Goal: Task Accomplishment & Management: Complete application form

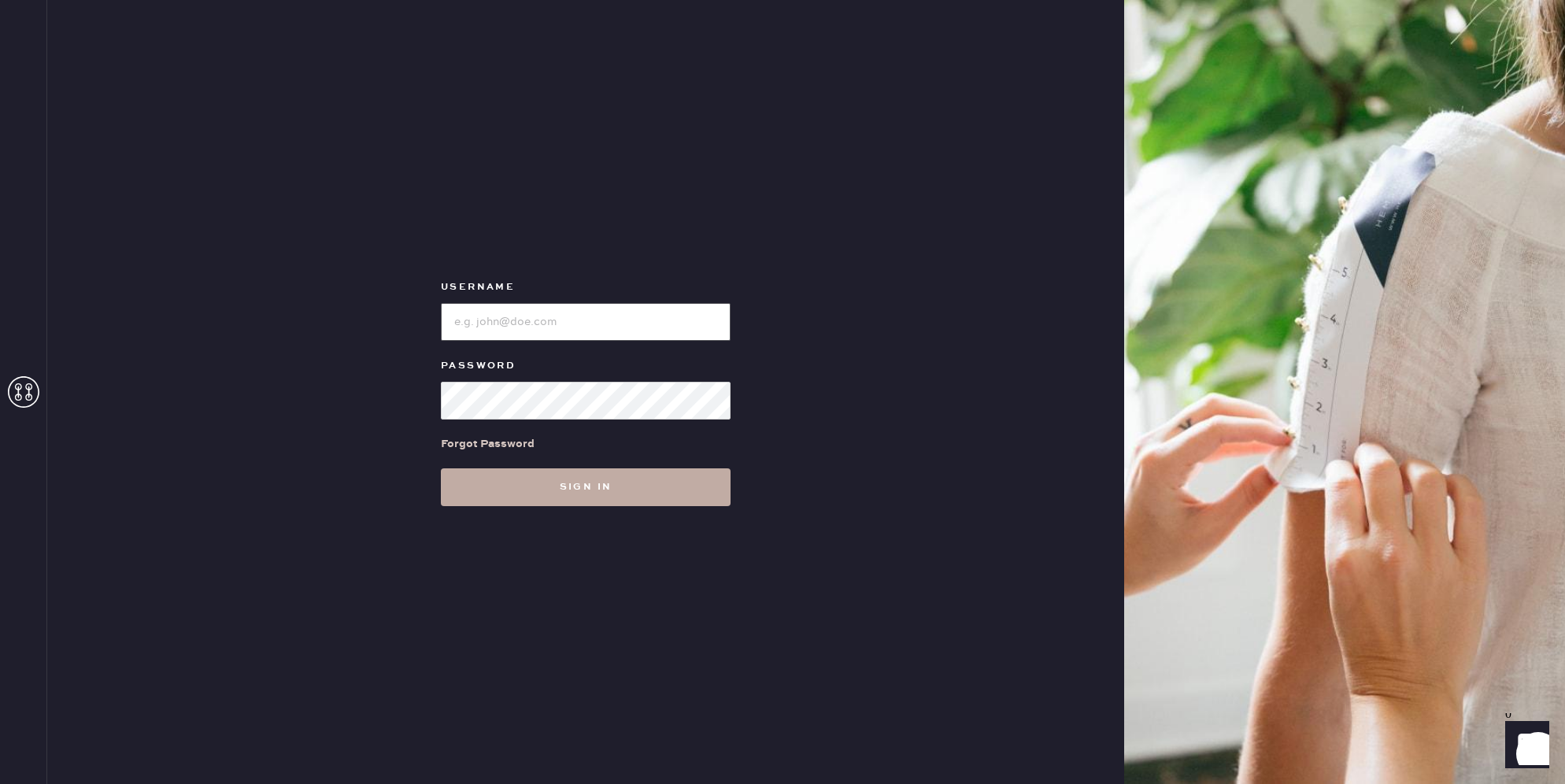
type input "reformationpaloalto"
click at [596, 492] on button "Sign in" at bounding box center [585, 487] width 289 height 38
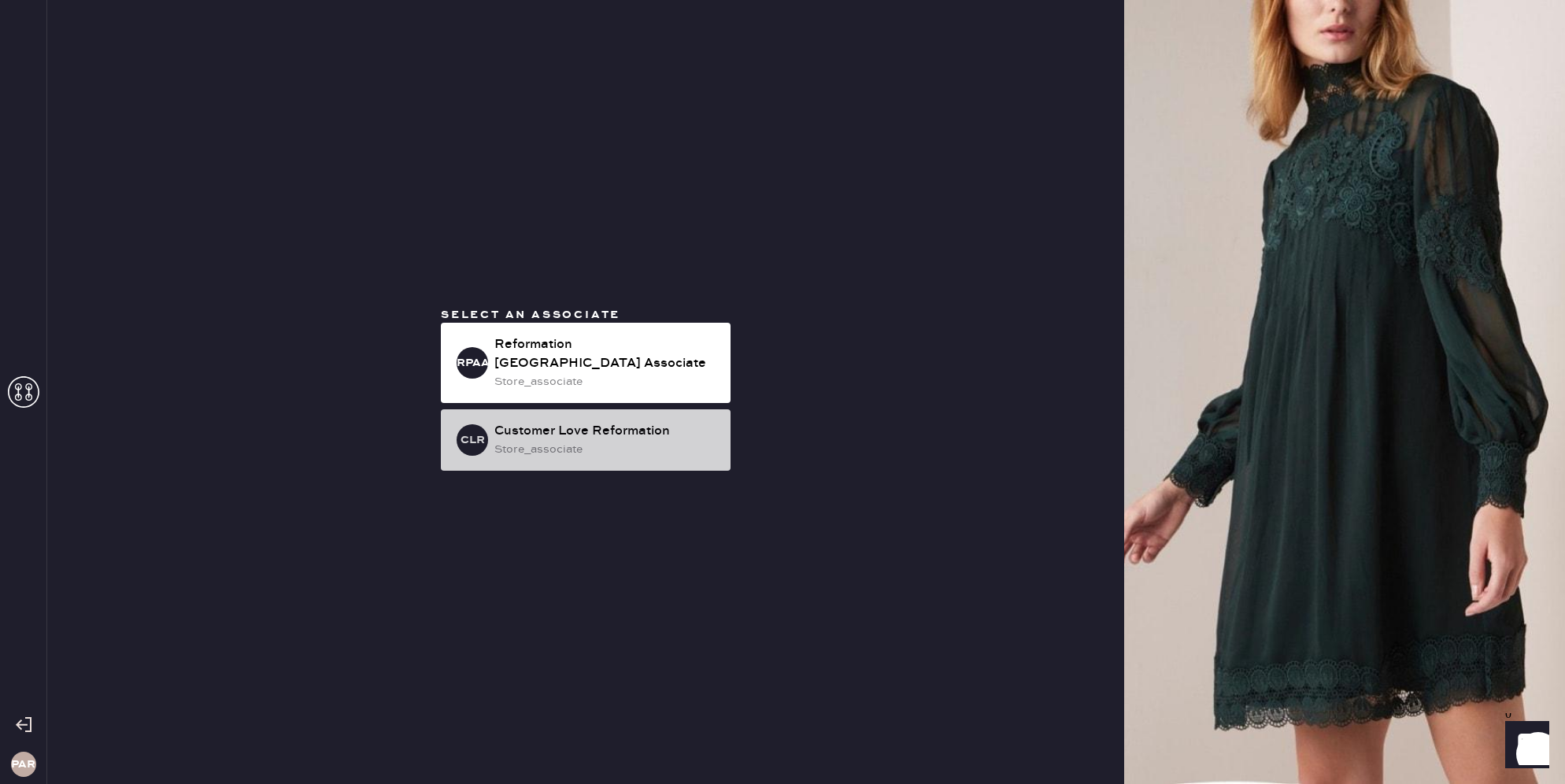
click at [549, 422] on div "Customer Love Reformation" at bounding box center [606, 431] width 223 height 19
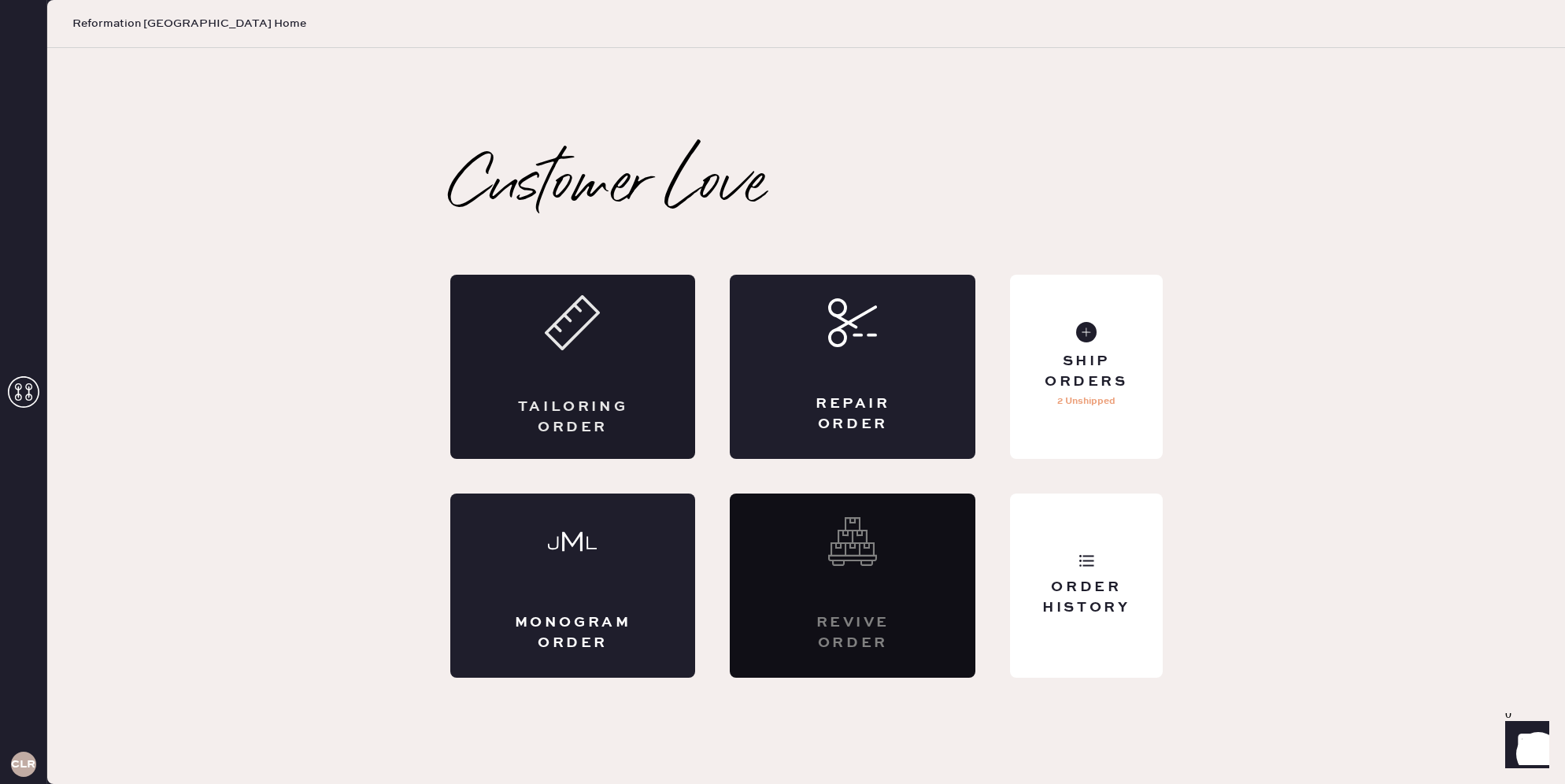
click at [563, 403] on div "Tailoring Order" at bounding box center [573, 417] width 119 height 39
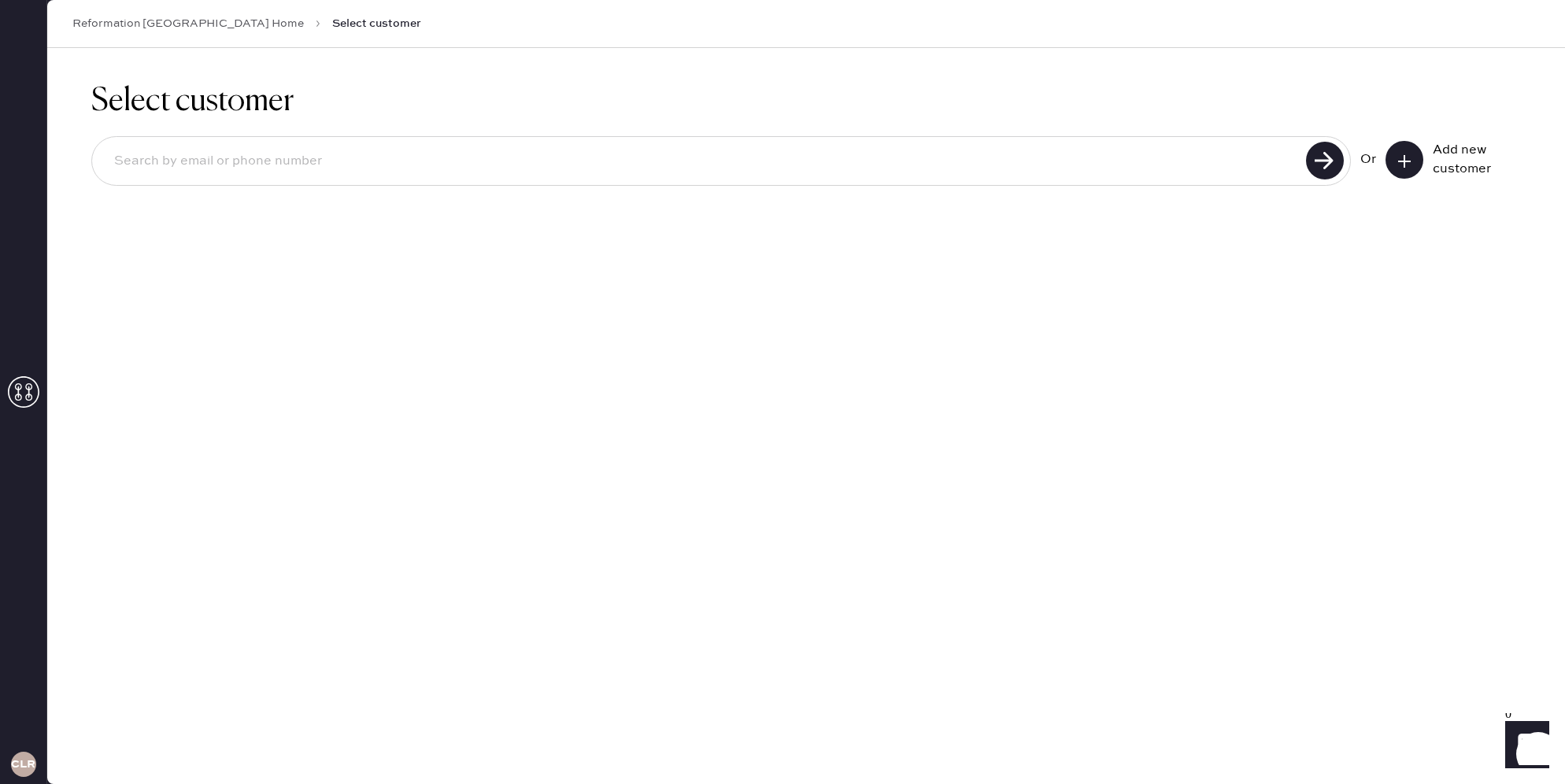
click at [1161, 152] on input at bounding box center [701, 161] width 1200 height 36
type input "s"
type input "a"
click at [203, 158] on input "[EMAIL_ADDRESS][DOMAIN_NAME]" at bounding box center [701, 161] width 1200 height 36
type input "[EMAIL_ADDRESS][DOMAIN_NAME]"
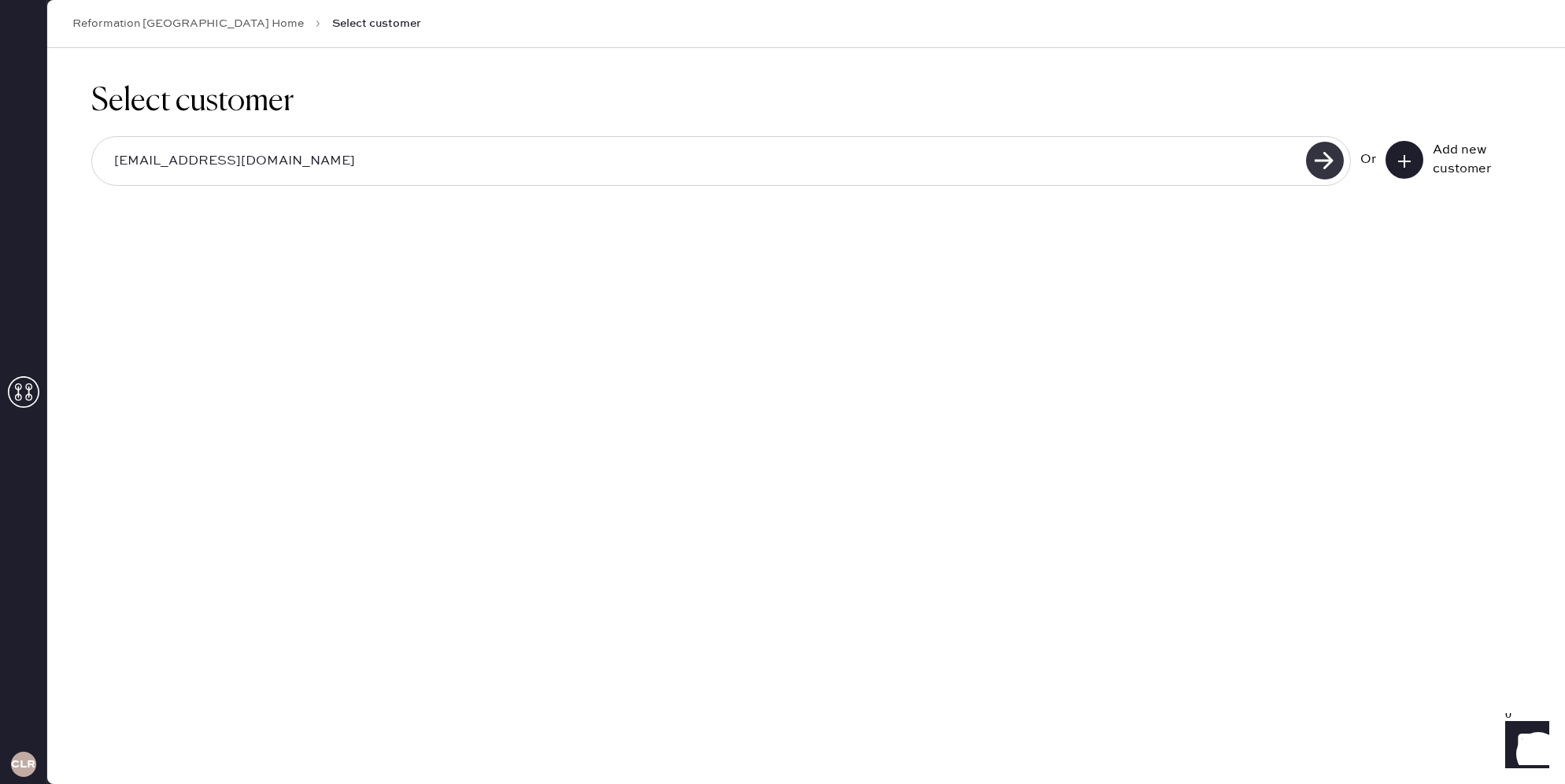
click at [1325, 151] on use at bounding box center [1325, 160] width 38 height 38
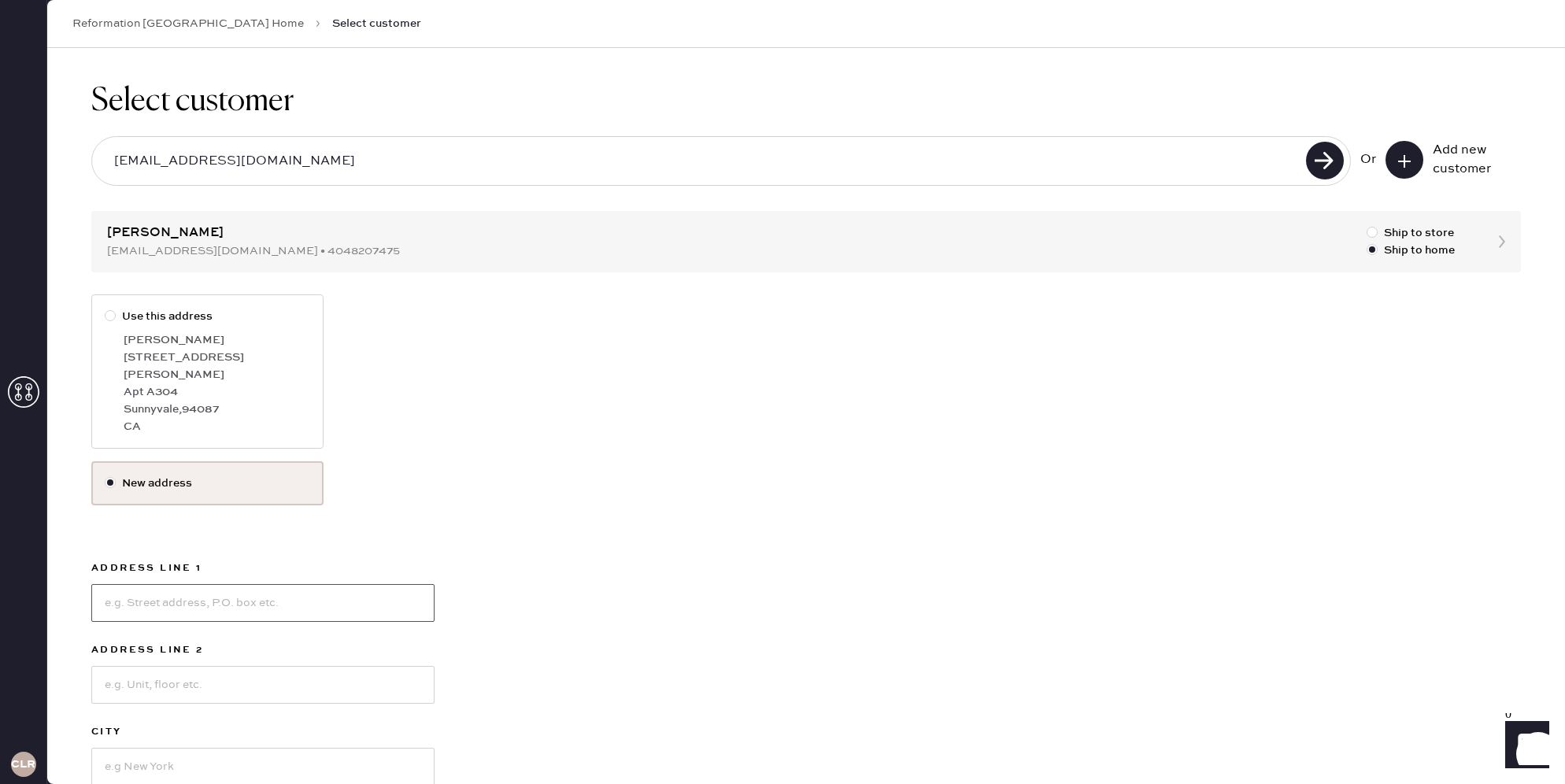
click at [168, 584] on input at bounding box center [263, 603] width 343 height 38
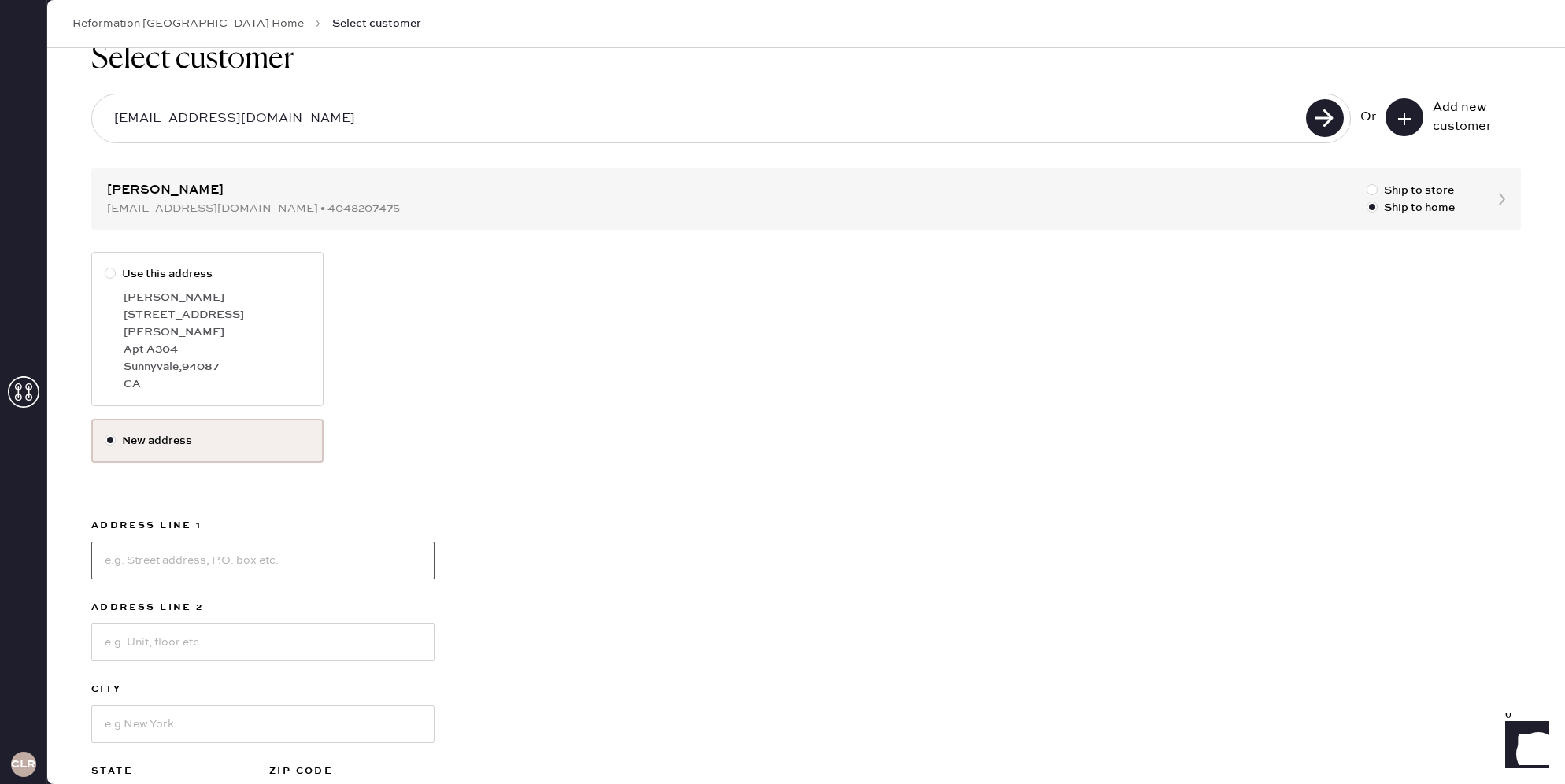
scroll to position [158, 0]
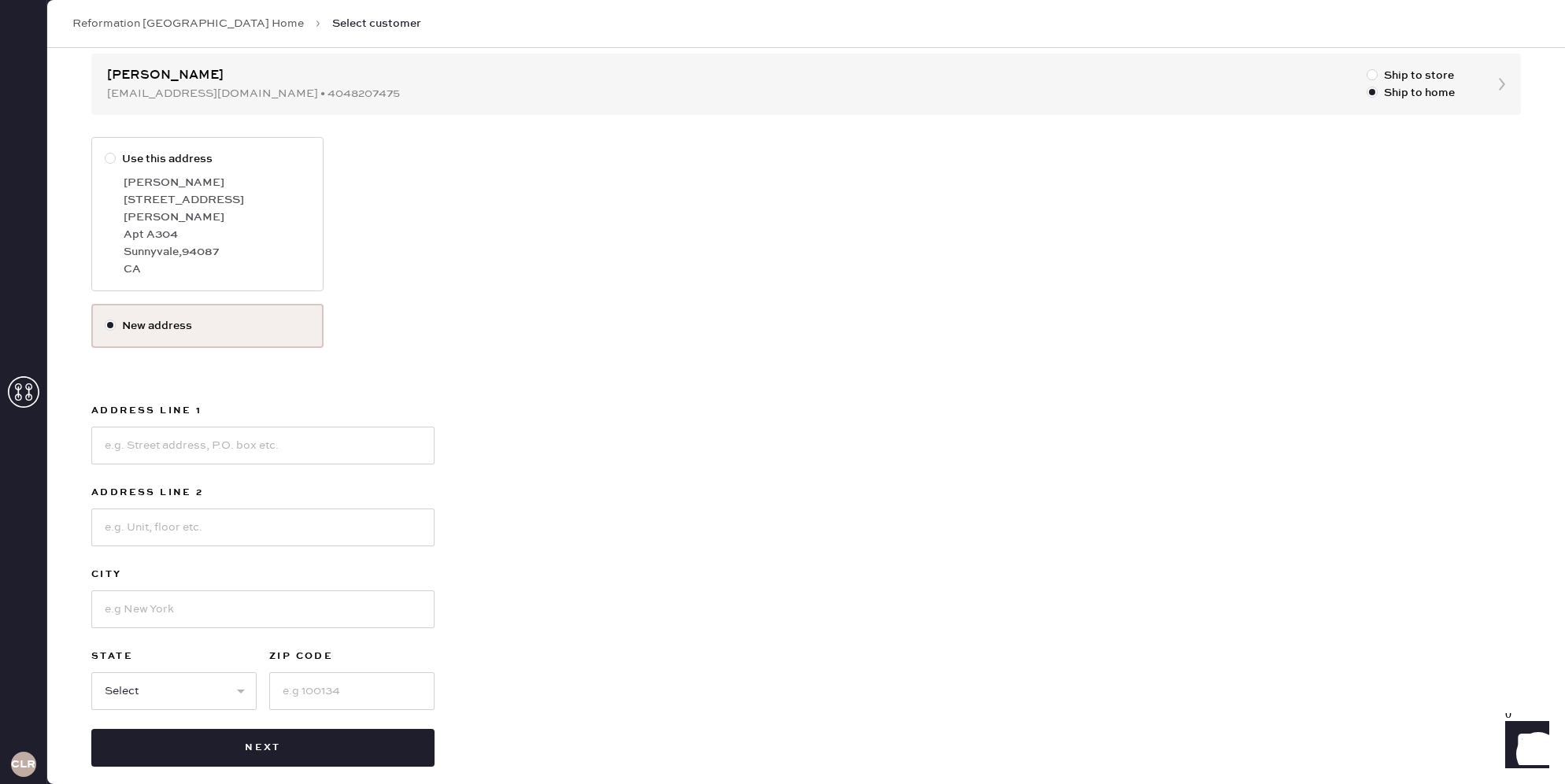
click at [608, 558] on div "Use this address [PERSON_NAME] [STREET_ADDRESS][PERSON_NAME] New address Addres…" at bounding box center [806, 452] width 1430 height 629
click at [166, 427] on input at bounding box center [263, 446] width 343 height 38
type input "[STREET_ADDRESS][PERSON_NAME]"
click at [159, 601] on input at bounding box center [263, 610] width 343 height 38
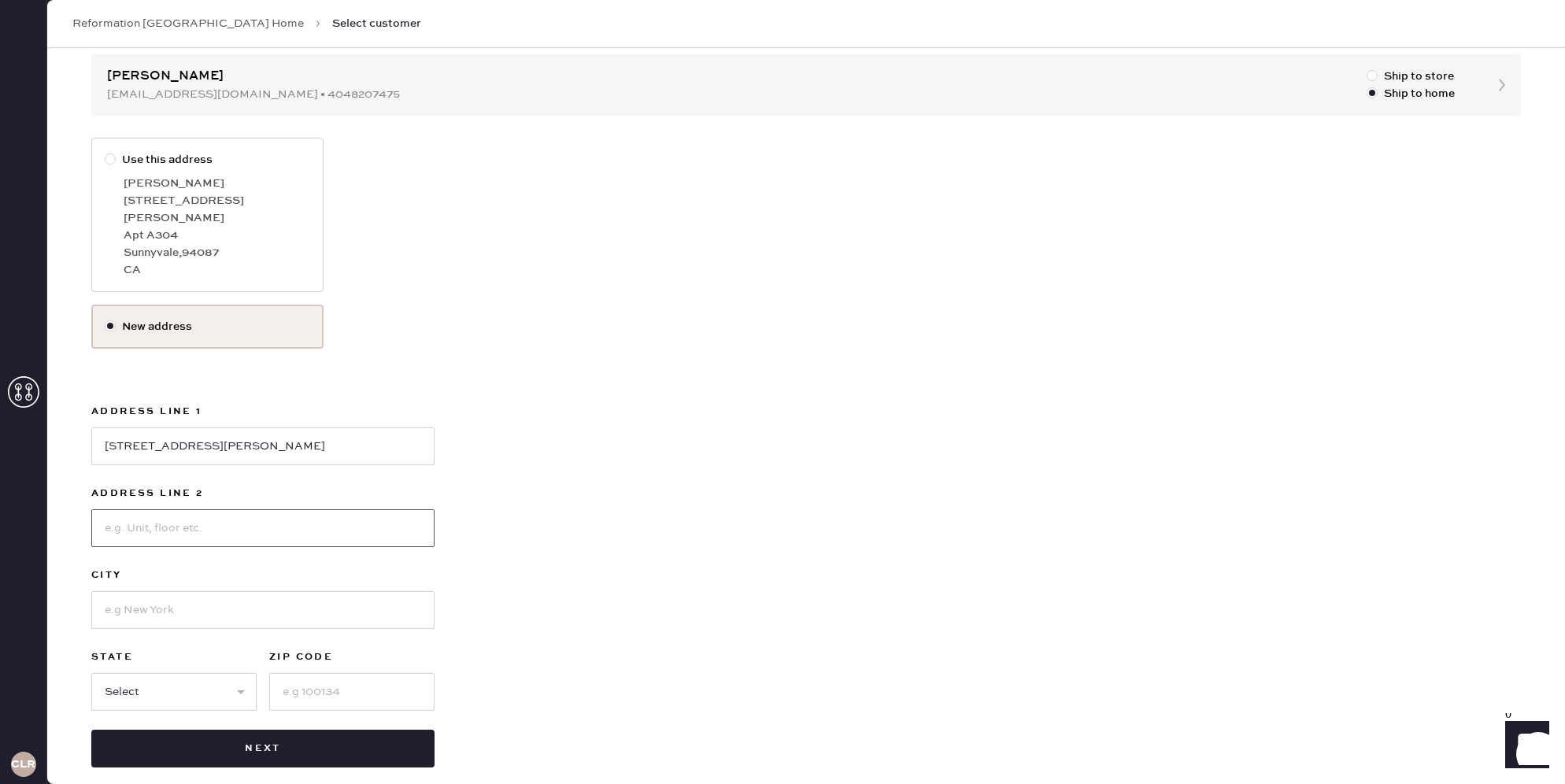
click at [128, 513] on input at bounding box center [263, 528] width 343 height 38
type input "APT 438"
click at [172, 599] on input at bounding box center [263, 610] width 343 height 38
type input "Santa [PERSON_NAME]"
click at [190, 673] on select "Select AK AL AR AZ CA CO CT [GEOGRAPHIC_DATA] DE FL [GEOGRAPHIC_DATA] HI [GEOGR…" at bounding box center [174, 692] width 165 height 38
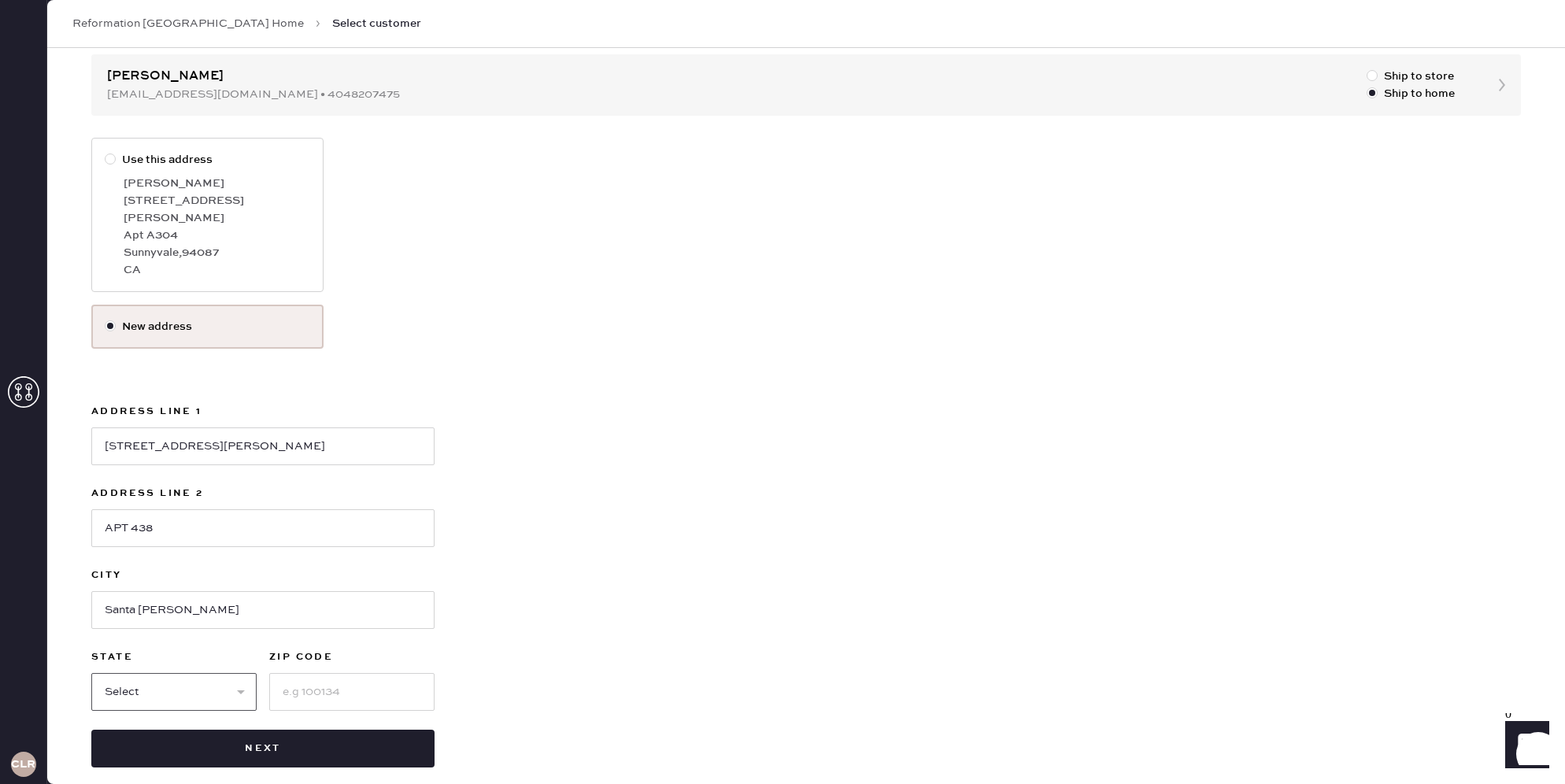
select select "CA"
click at [320, 678] on input at bounding box center [352, 692] width 165 height 38
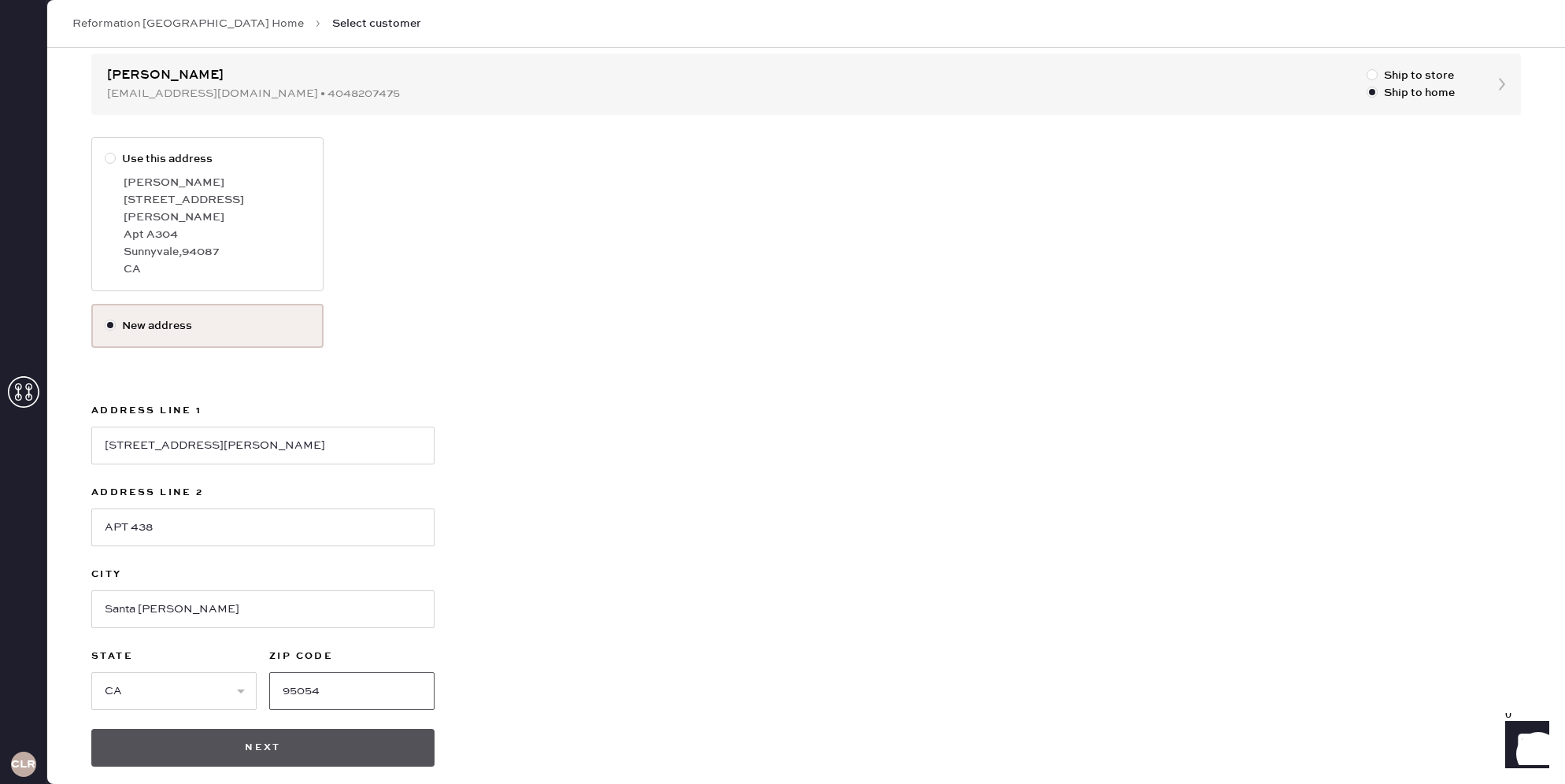
type input "95054"
click at [277, 732] on button "Next" at bounding box center [263, 748] width 343 height 38
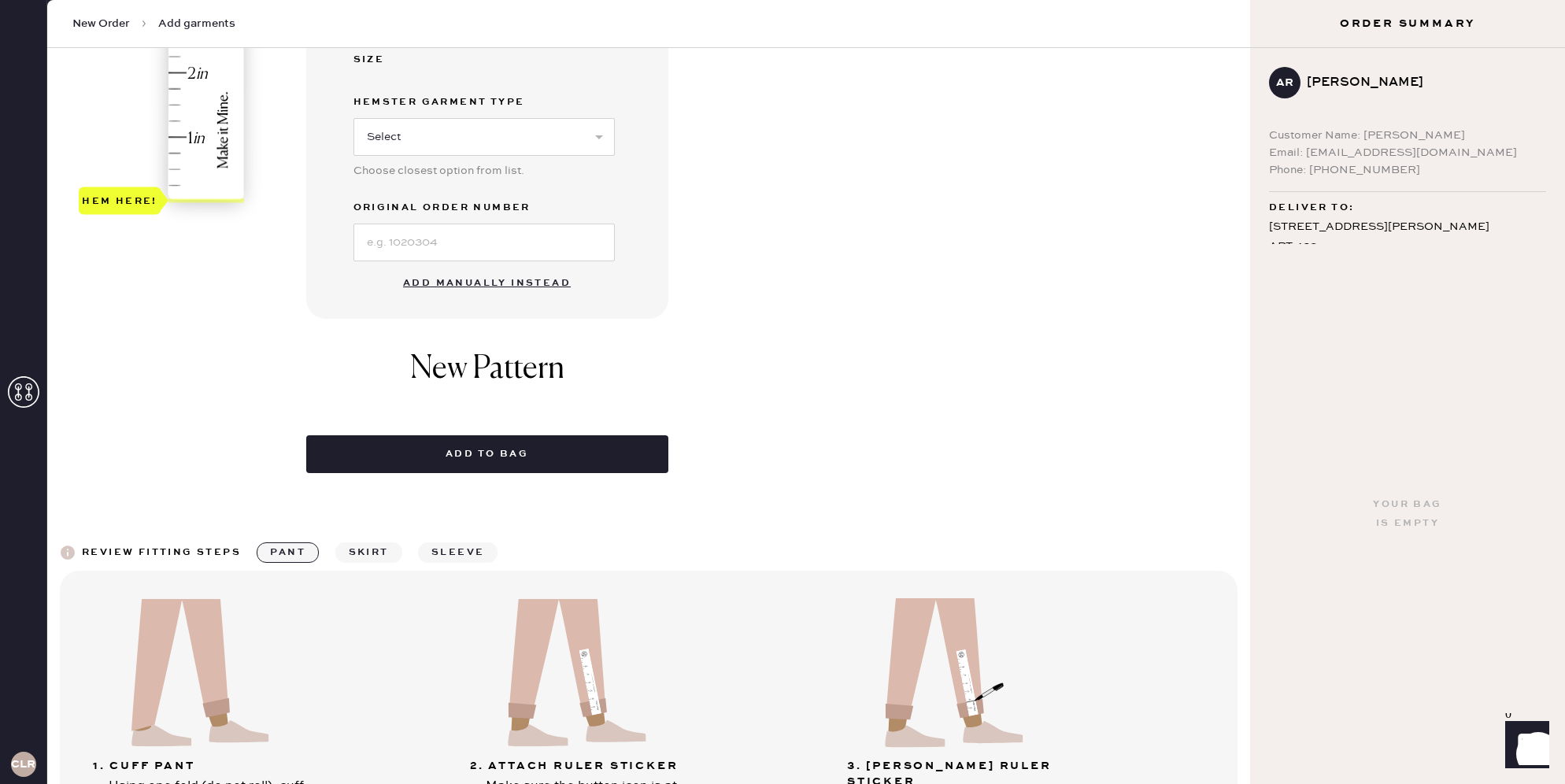
click at [526, 278] on button "Add manually instead" at bounding box center [487, 283] width 186 height 32
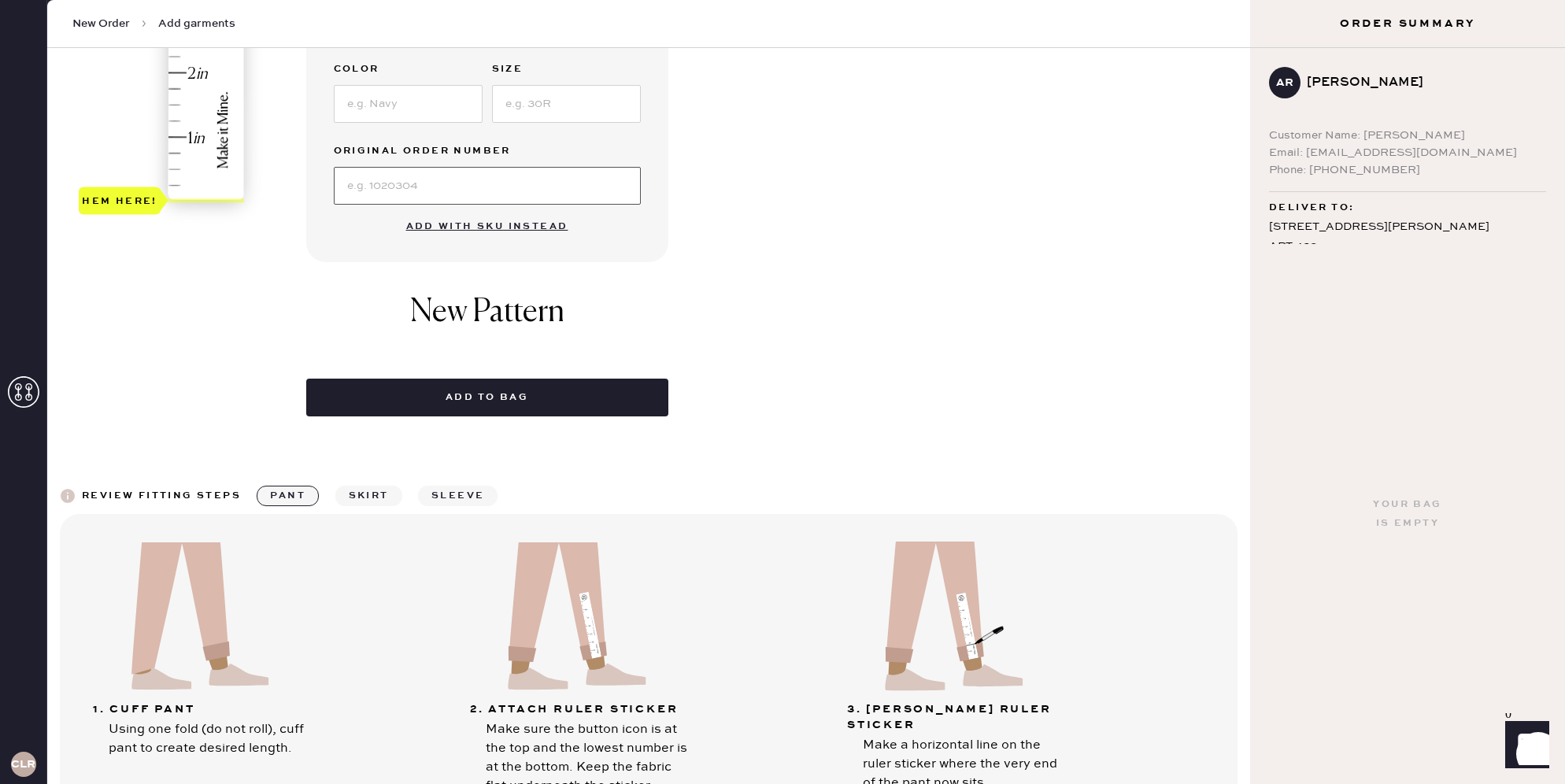
scroll to position [484, 0]
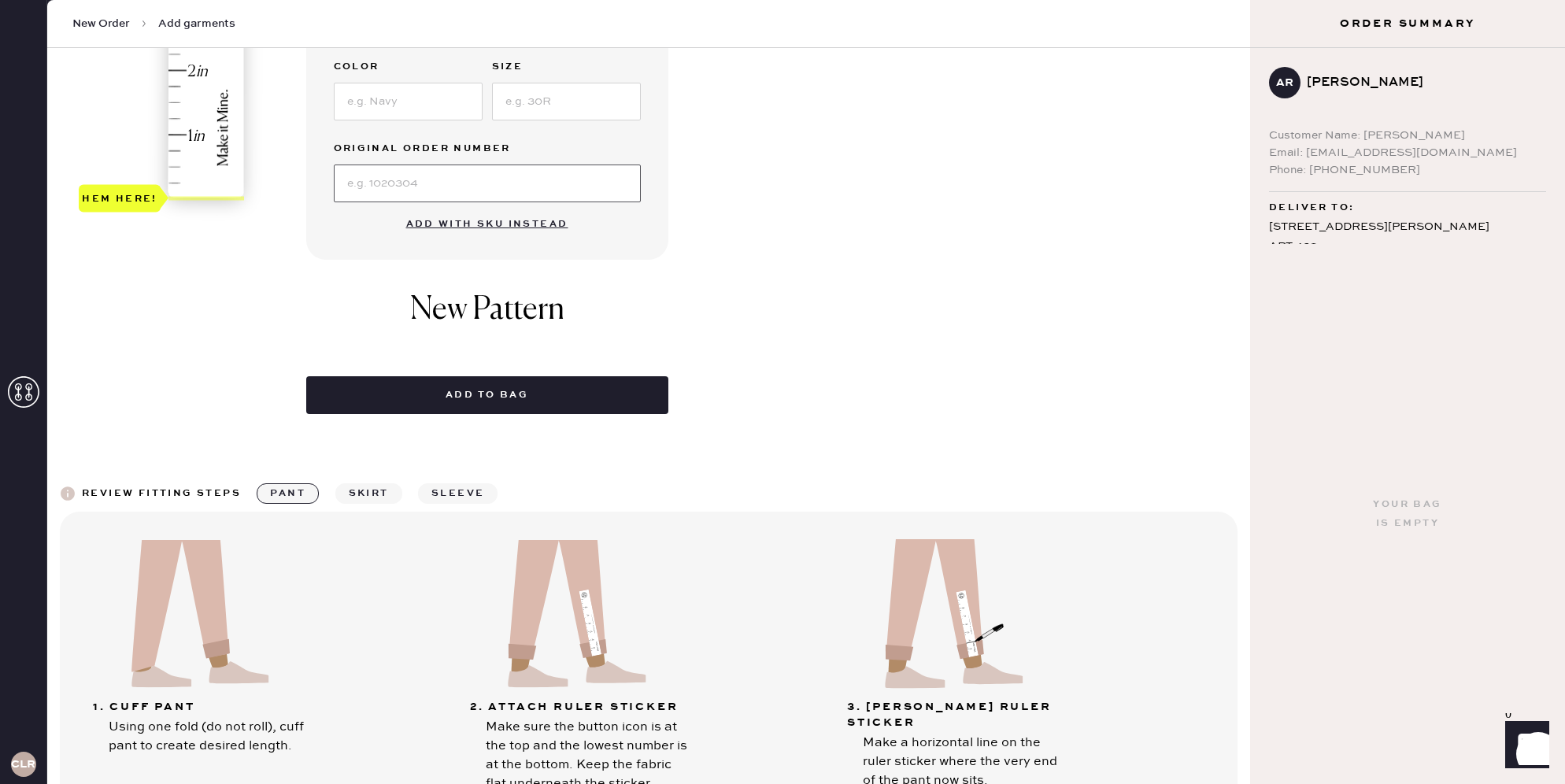
click at [441, 194] on input at bounding box center [487, 183] width 307 height 38
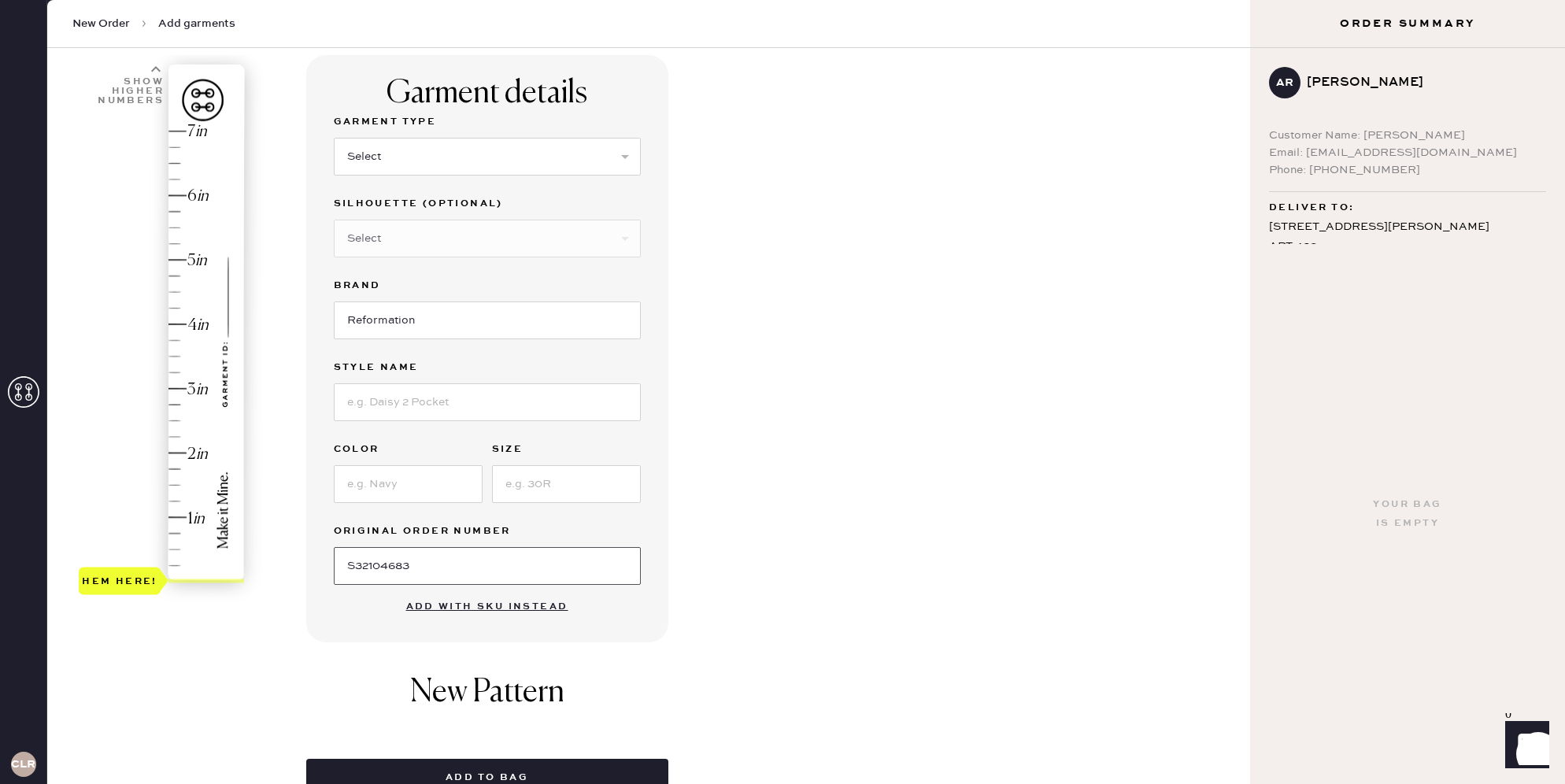
scroll to position [0, 0]
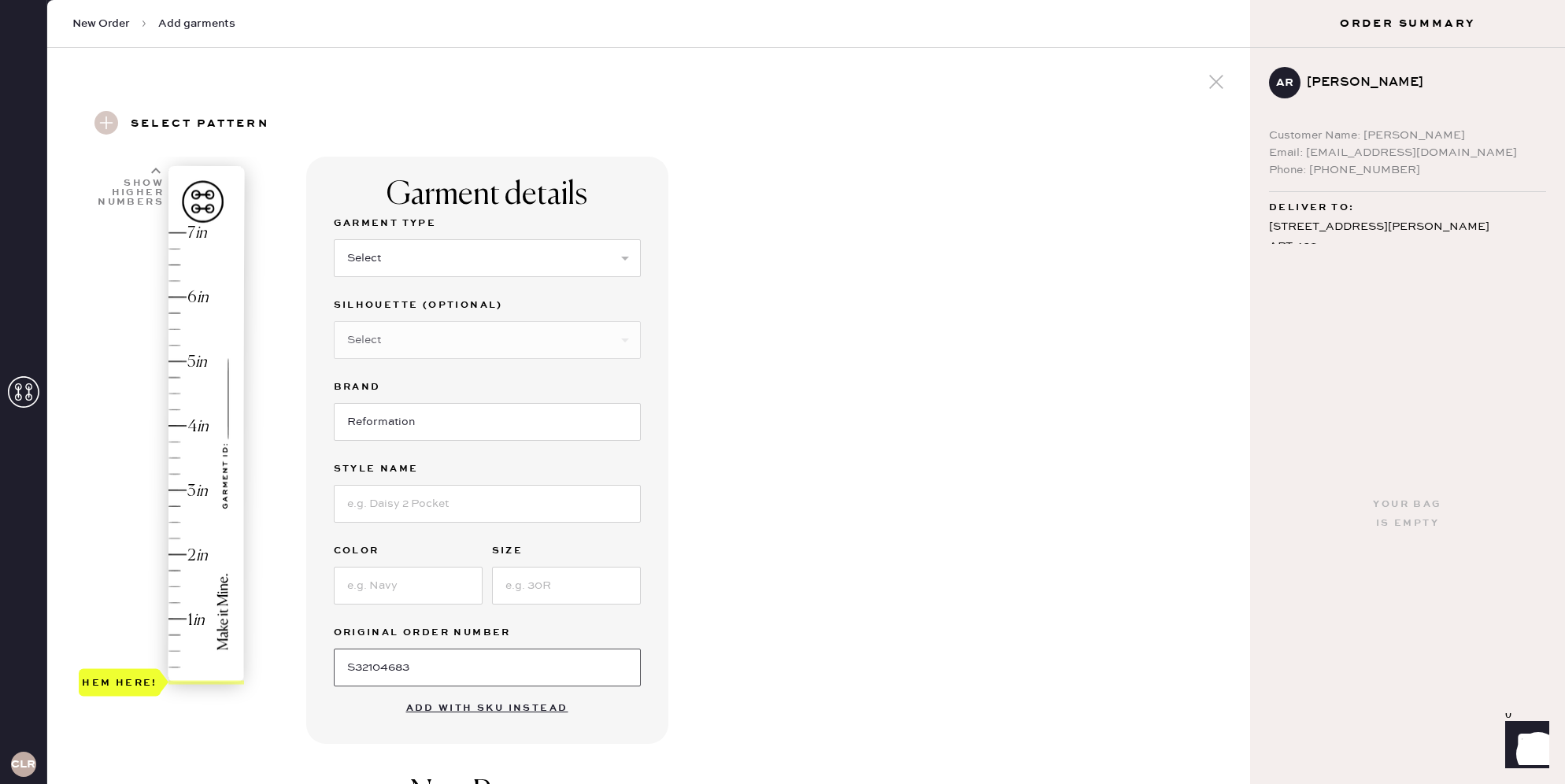
type input "S32104683"
click at [396, 244] on select "Select Basic Skirt Jeans Leggings Pants Shorts Basic Sleeved Dress Basic Sleeve…" at bounding box center [487, 258] width 307 height 38
click at [398, 253] on select "Select Basic Skirt Jeans Leggings Pants Shorts Basic Sleeved Dress Basic Sleeve…" at bounding box center [487, 258] width 307 height 38
select select "2"
click at [393, 333] on select "Select Shorts Cropped Flare Boot Cut Straight Skinny Other" at bounding box center [487, 340] width 307 height 38
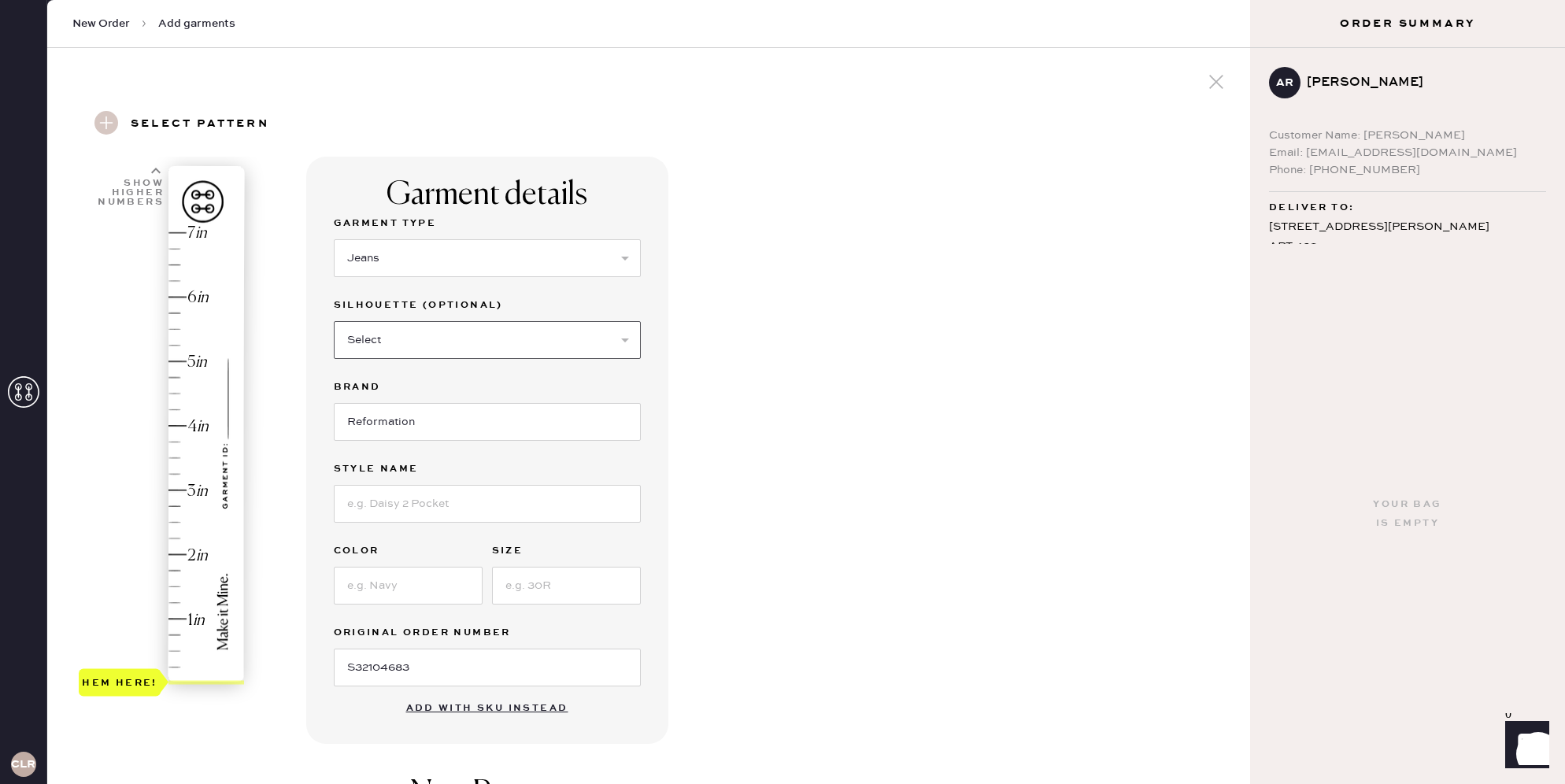
select select "7"
click at [379, 495] on input at bounding box center [487, 504] width 307 height 38
type input "[PERSON_NAME] High Rise Slouchy Wide Leg Jeans"
click at [406, 594] on input at bounding box center [408, 585] width 149 height 38
type input "Chesapeake Studded"
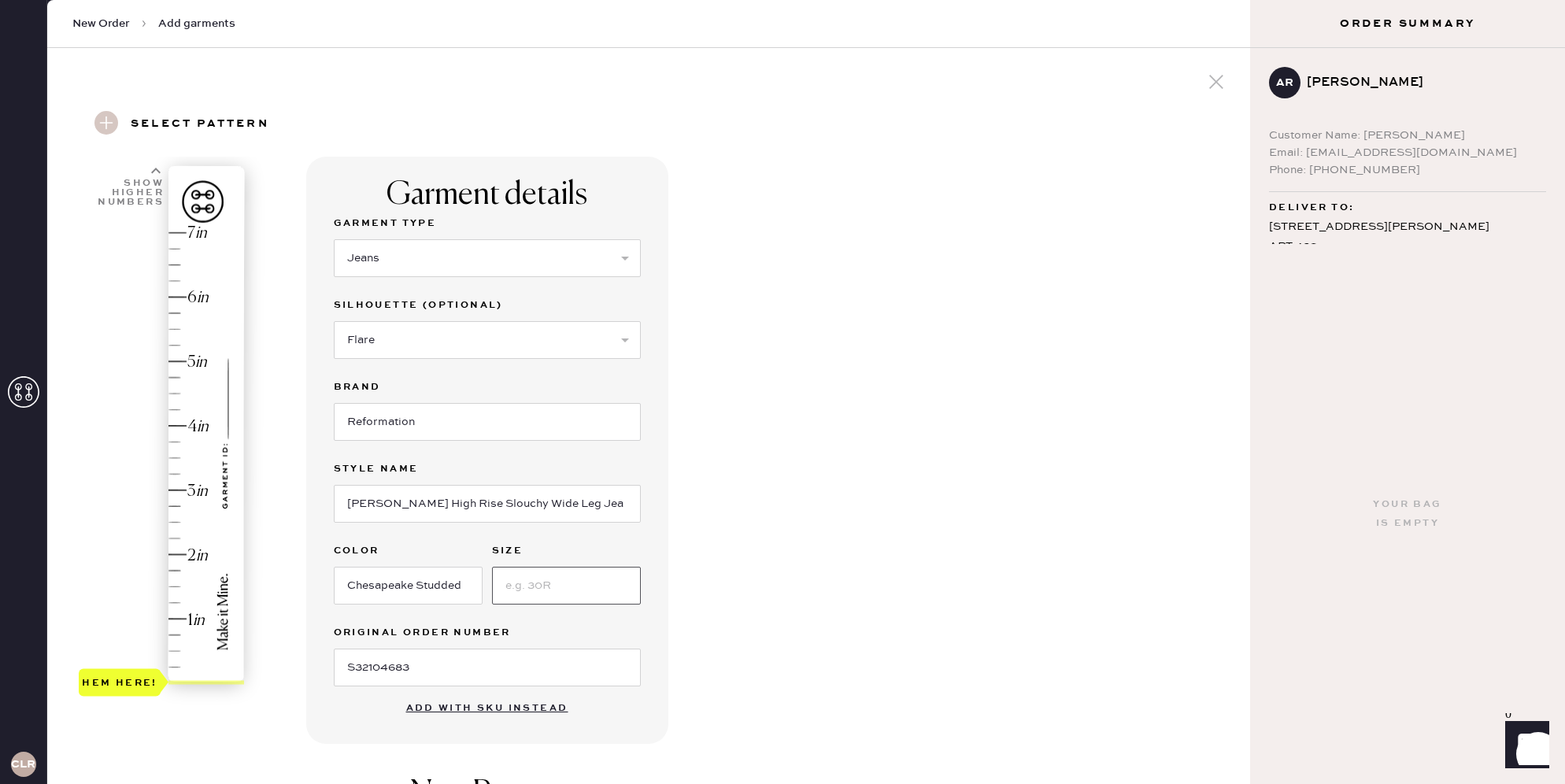
click at [535, 576] on input at bounding box center [567, 585] width 149 height 38
type input "26"
type input "4"
click at [191, 420] on div "Hem here!" at bounding box center [162, 458] width 168 height 464
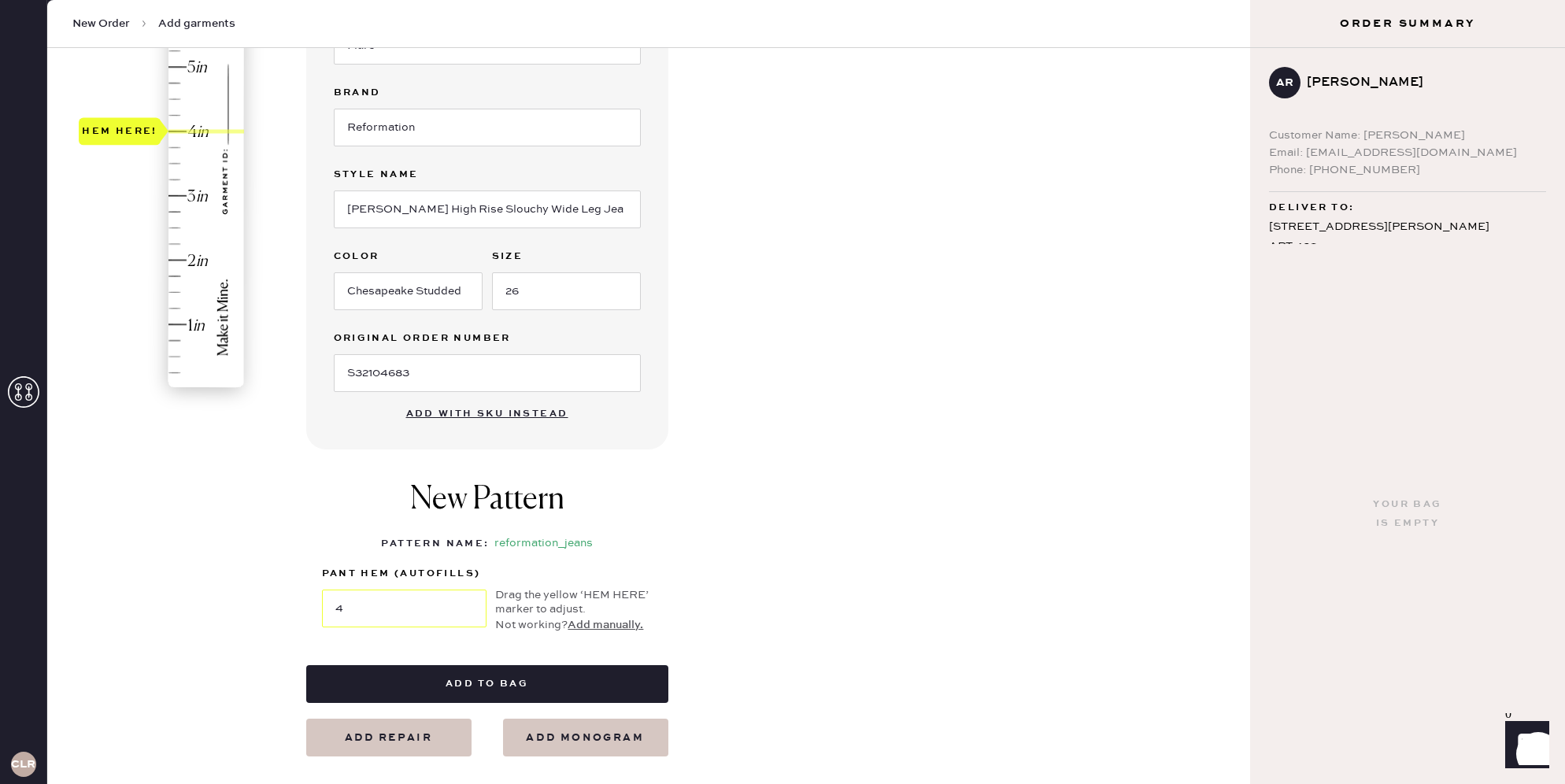
scroll to position [369, 0]
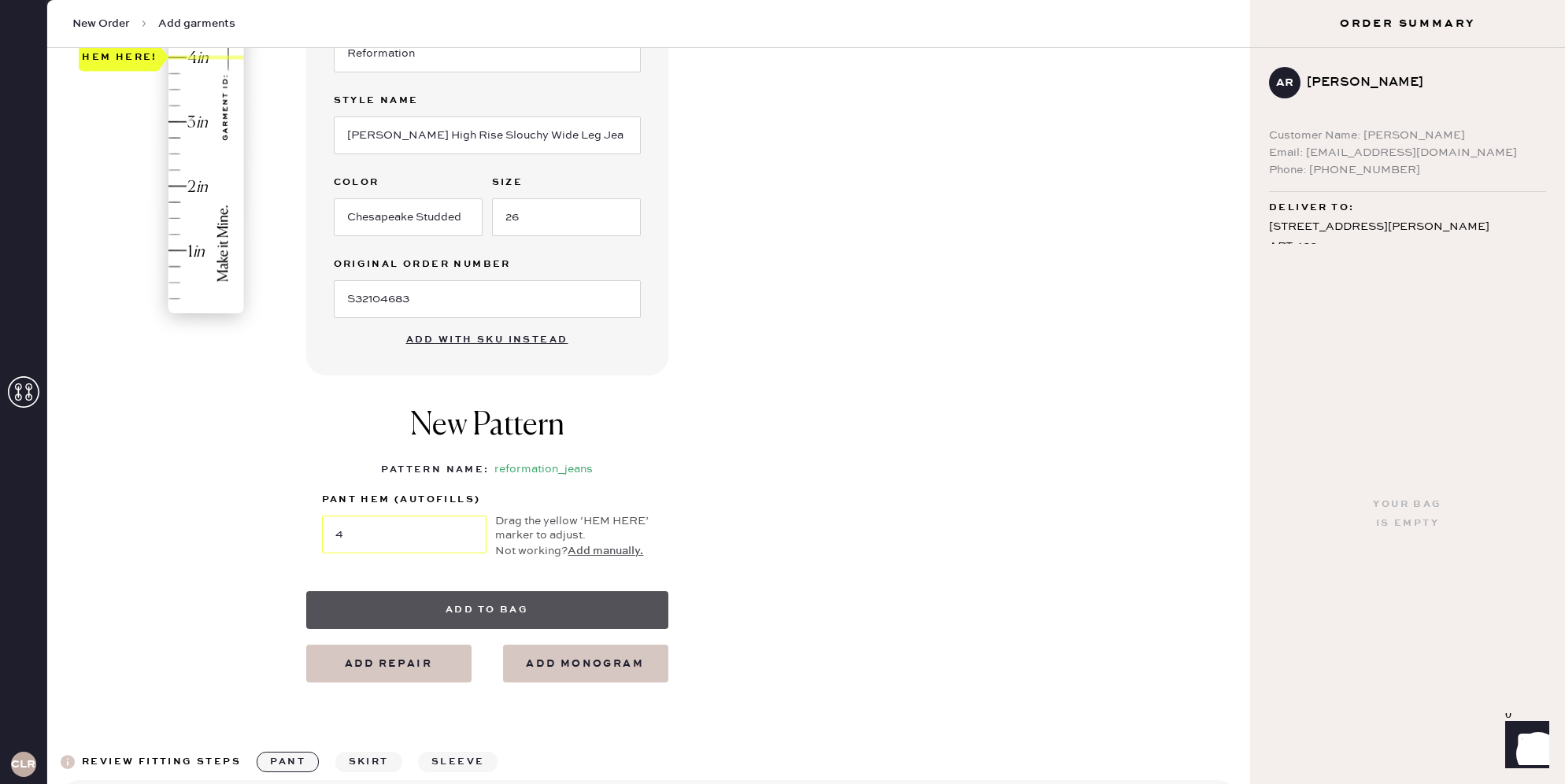
click at [452, 611] on button "Add to bag" at bounding box center [487, 610] width 362 height 38
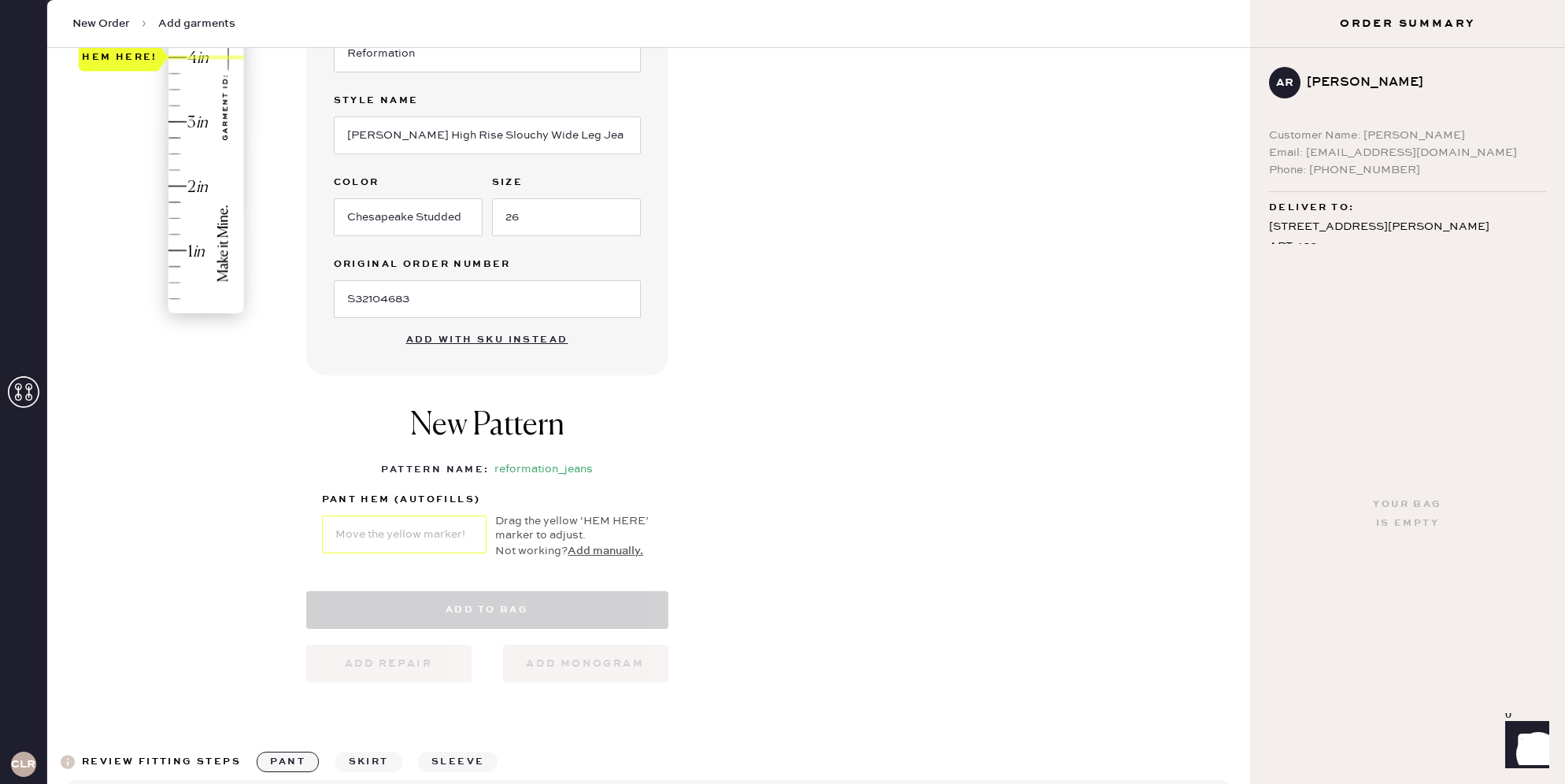
select select "2"
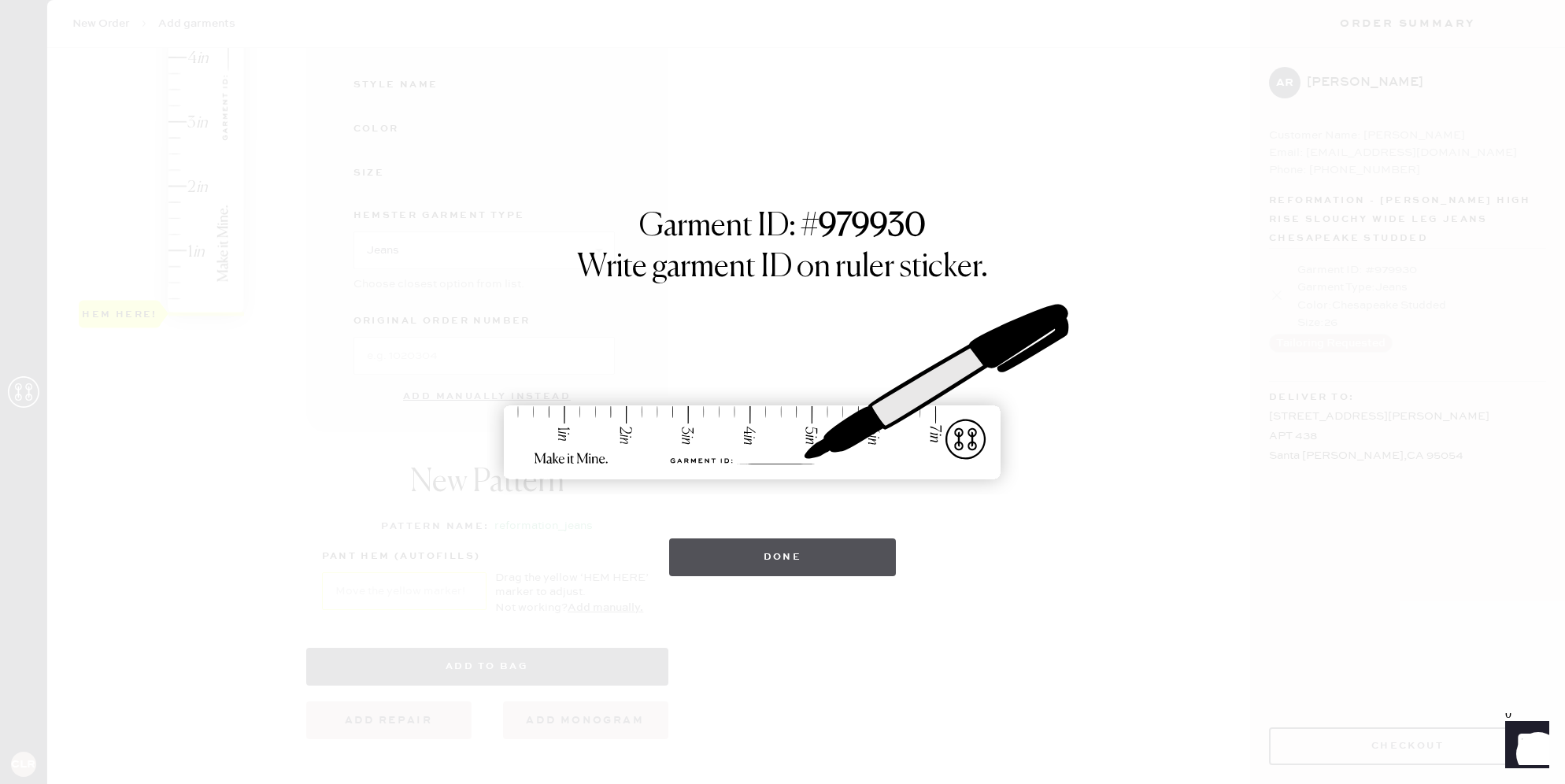
click at [839, 553] on button "Done" at bounding box center [782, 558] width 227 height 38
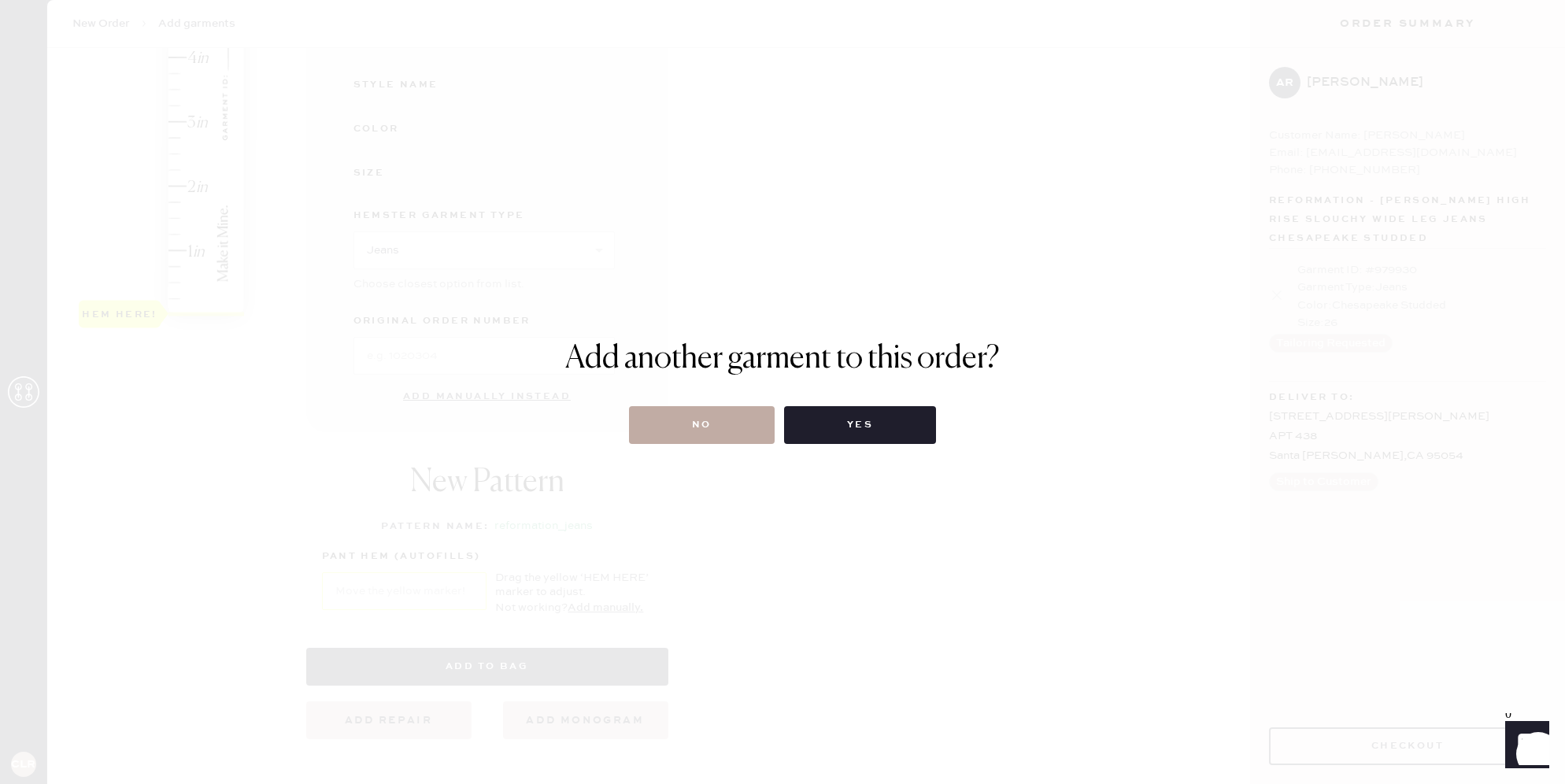
click at [704, 432] on button "No" at bounding box center [702, 425] width 146 height 38
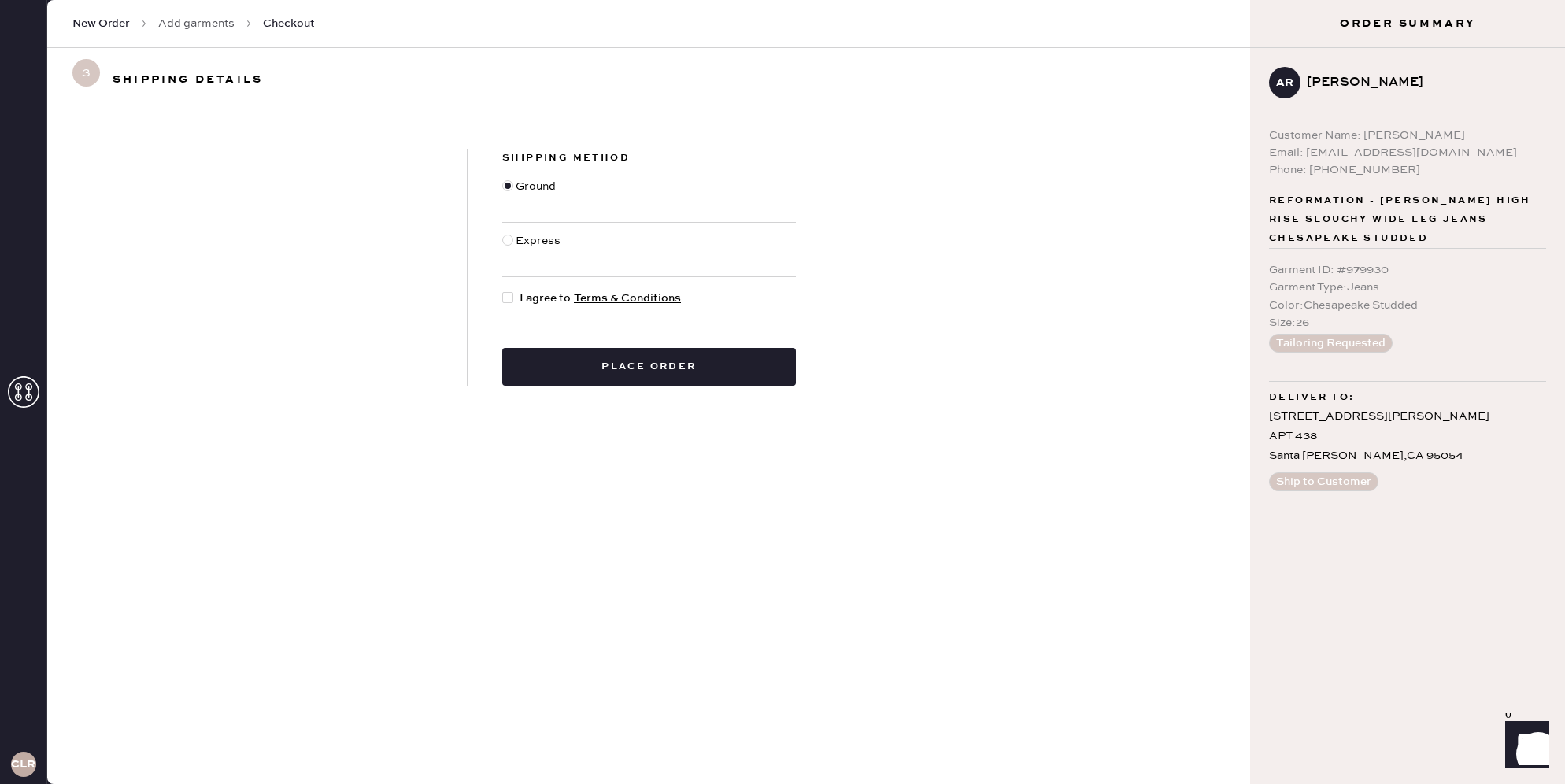
click at [509, 293] on div at bounding box center [507, 297] width 11 height 11
click at [503, 290] on input "I agree to Terms & Conditions" at bounding box center [502, 289] width 1 height 1
checkbox input "true"
click at [601, 364] on button "Place order" at bounding box center [648, 367] width 294 height 38
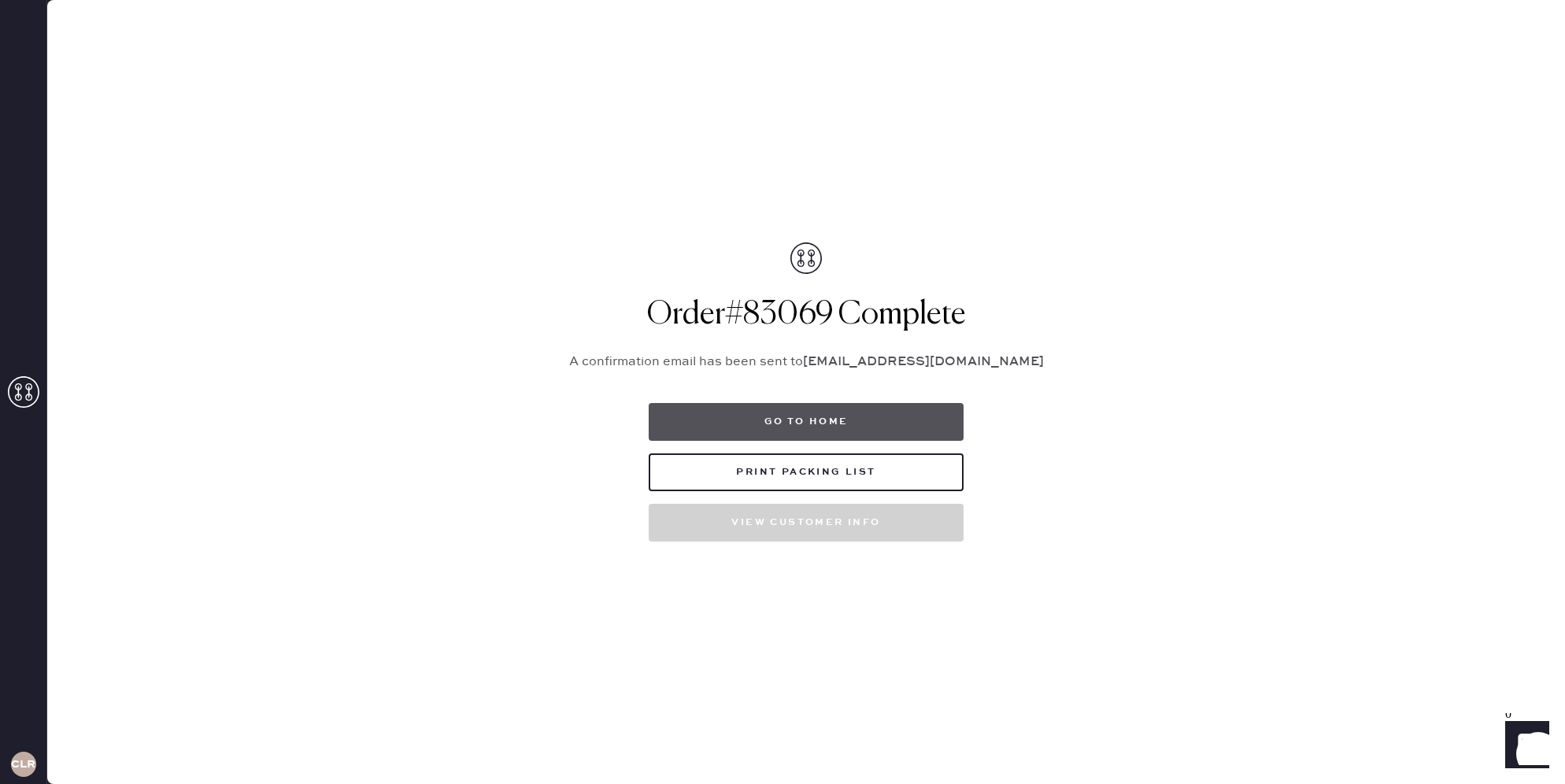
click at [821, 419] on button "Go to home" at bounding box center [805, 422] width 315 height 38
